Goal: Task Accomplishment & Management: Manage account settings

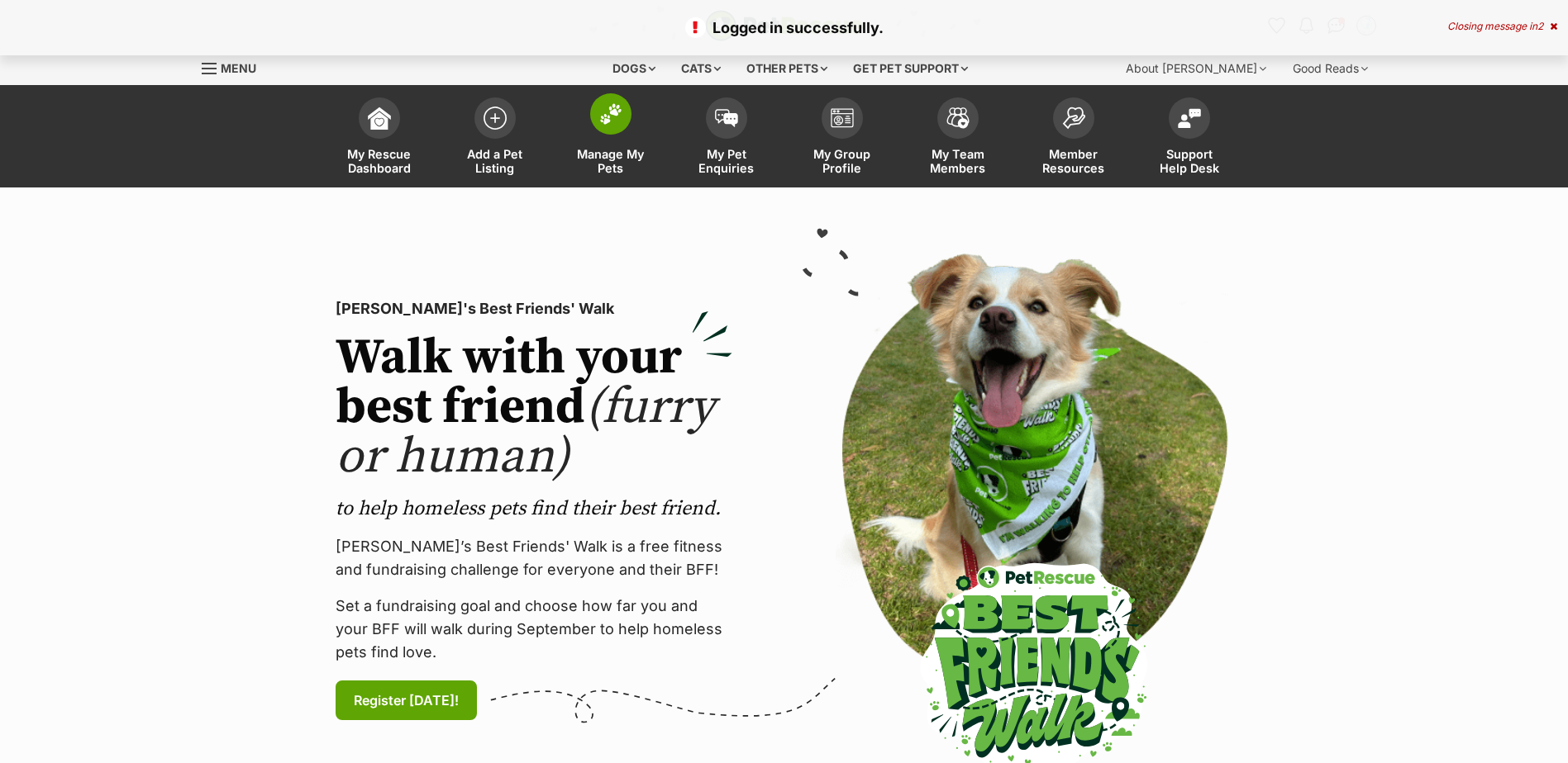
click at [625, 118] on span at bounding box center [610, 113] width 41 height 41
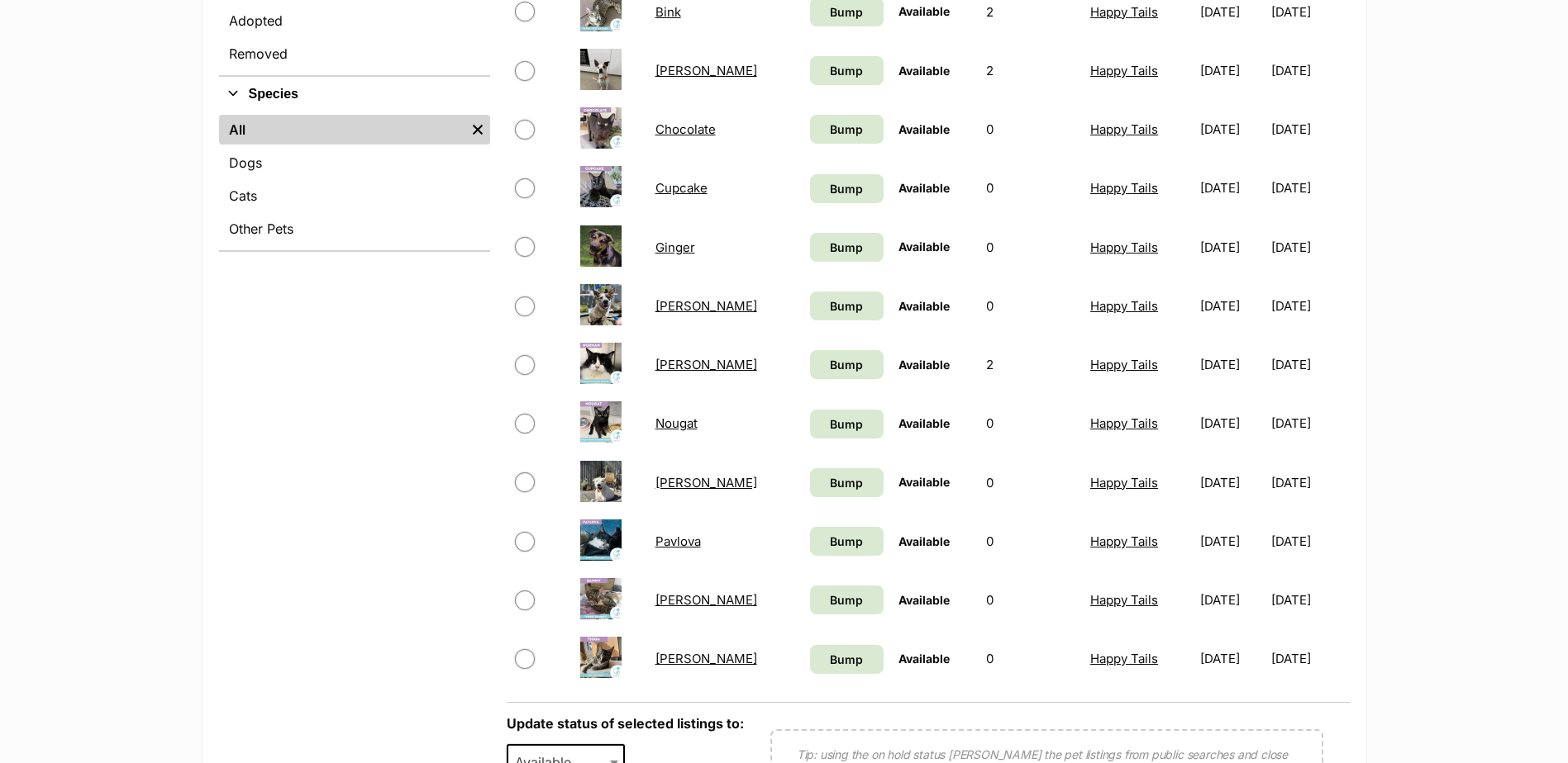
scroll to position [578, 0]
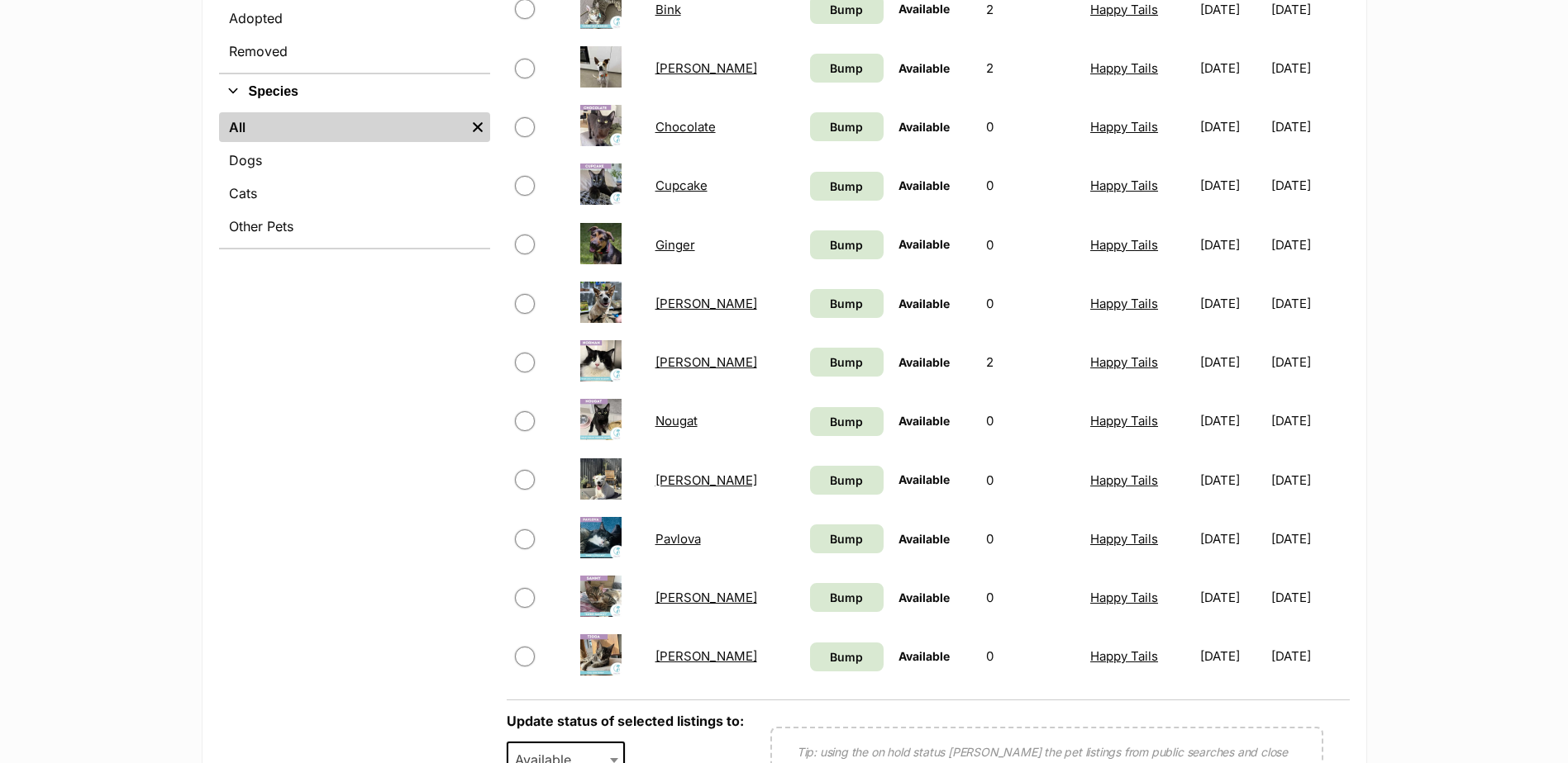
click at [684, 595] on link "[PERSON_NAME]" at bounding box center [706, 597] width 102 height 15
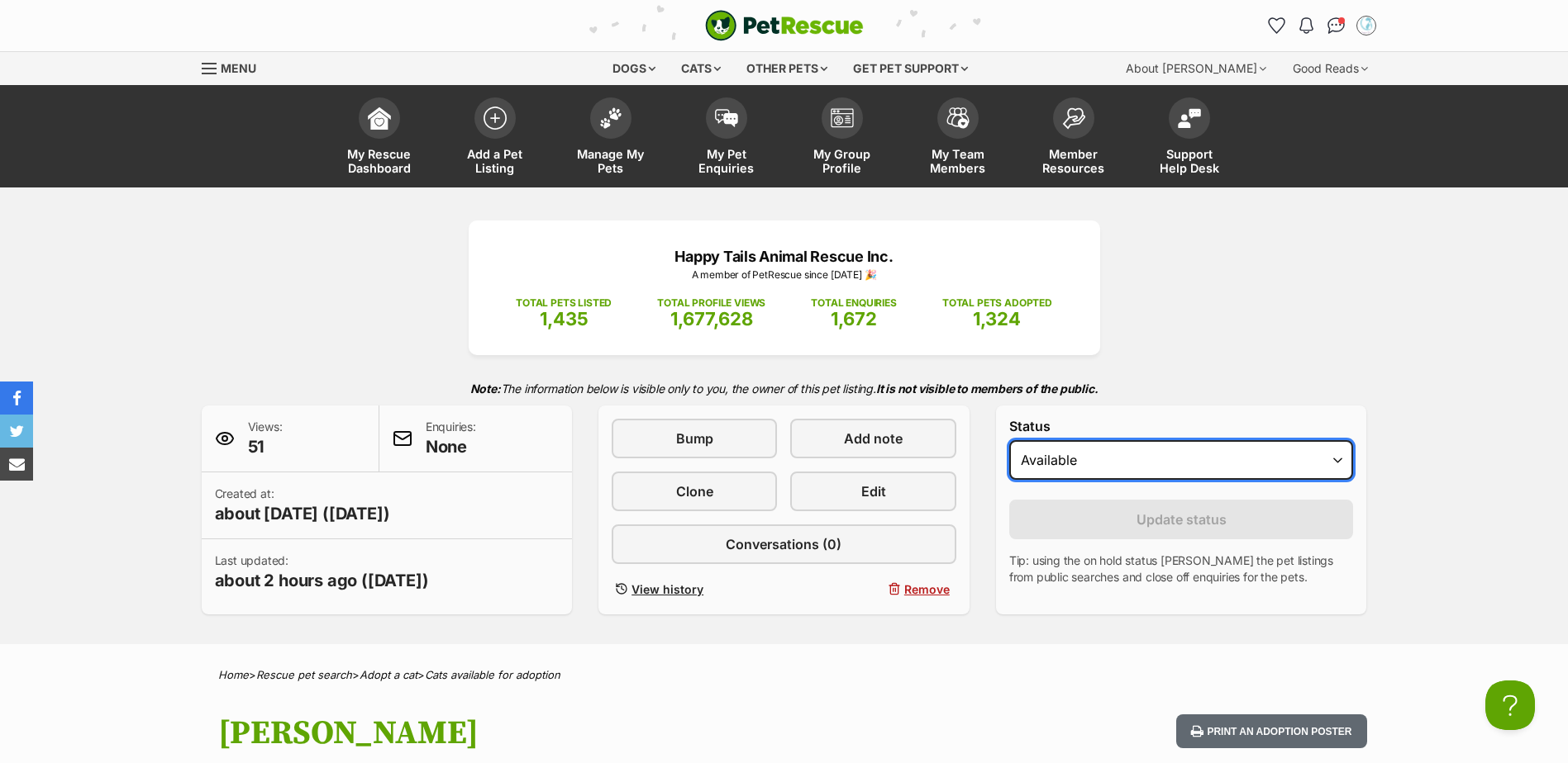
click at [1158, 455] on select "Draft Available On hold Adopted" at bounding box center [1181, 459] width 344 height 39
select select "on_hold"
click at [1009, 440] on select "Draft Available On hold Adopted" at bounding box center [1181, 459] width 344 height 39
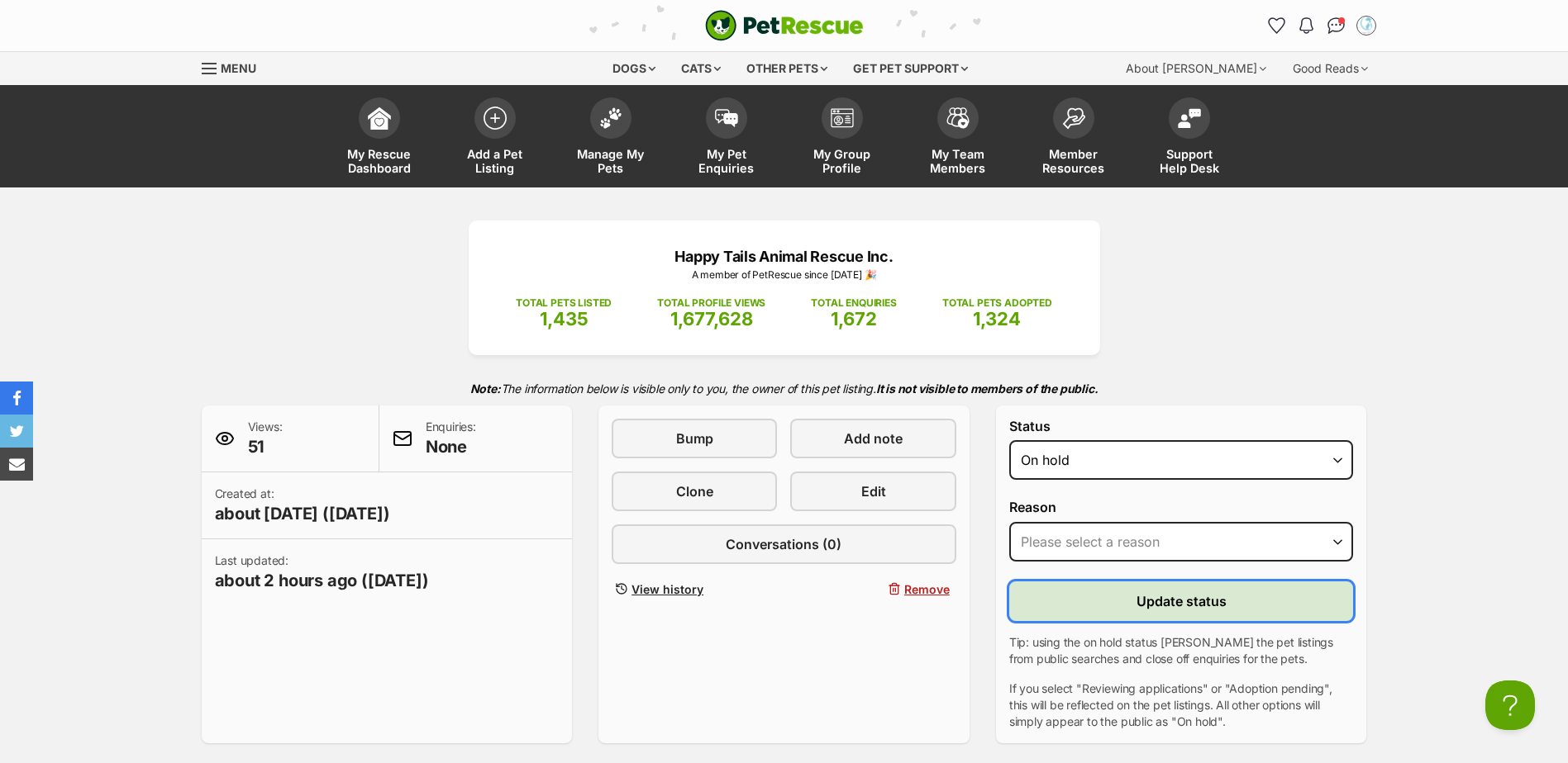
click at [1289, 589] on button "Update status" at bounding box center [1181, 601] width 344 height 39
